Goal: Task Accomplishment & Management: Manage account settings

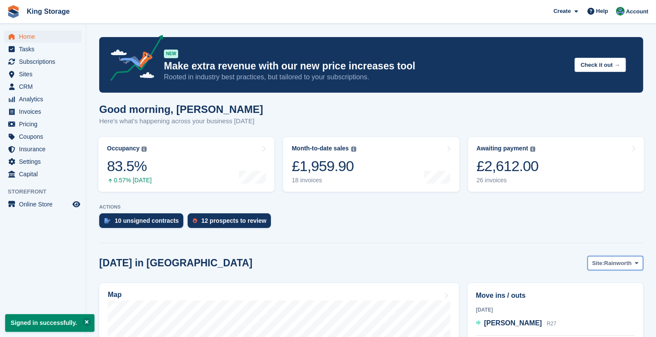
click at [630, 263] on span "Rainworth" at bounding box center [618, 263] width 28 height 9
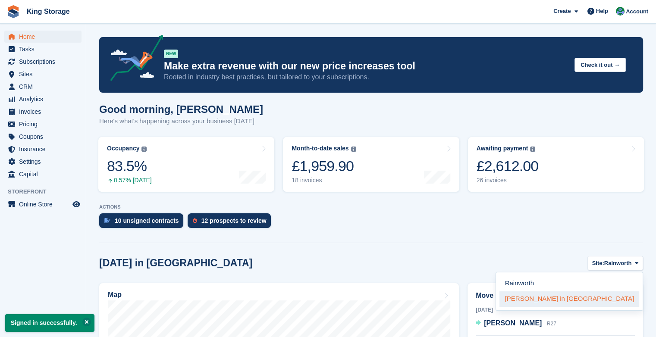
click at [595, 300] on link "[PERSON_NAME] in [GEOGRAPHIC_DATA]" at bounding box center [570, 300] width 140 height 16
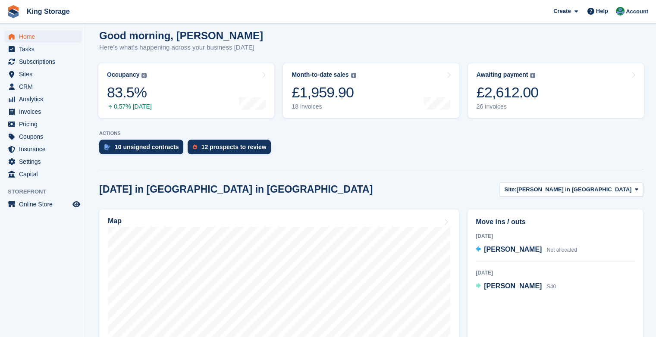
scroll to position [72, 0]
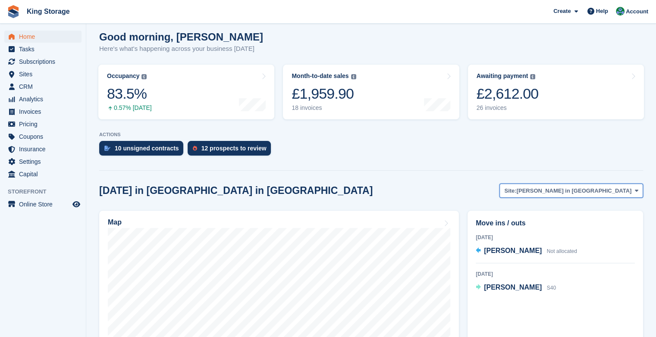
click at [597, 190] on span "[PERSON_NAME] in [GEOGRAPHIC_DATA]" at bounding box center [574, 191] width 115 height 9
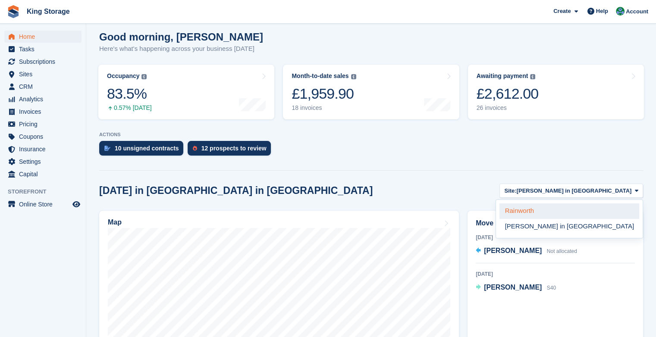
click at [584, 211] on link "Rainworth" at bounding box center [570, 212] width 140 height 16
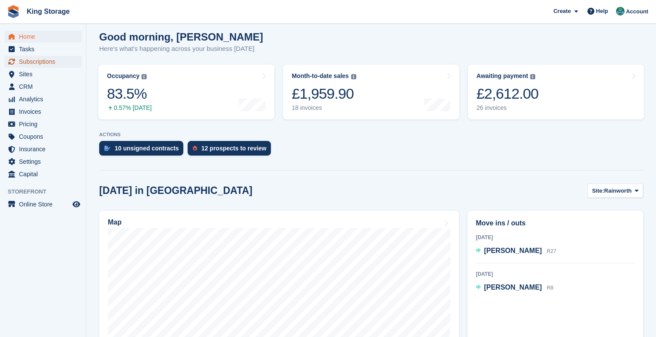
click at [50, 64] on span "Subscriptions" at bounding box center [45, 62] width 52 height 12
